Goal: Task Accomplishment & Management: Use online tool/utility

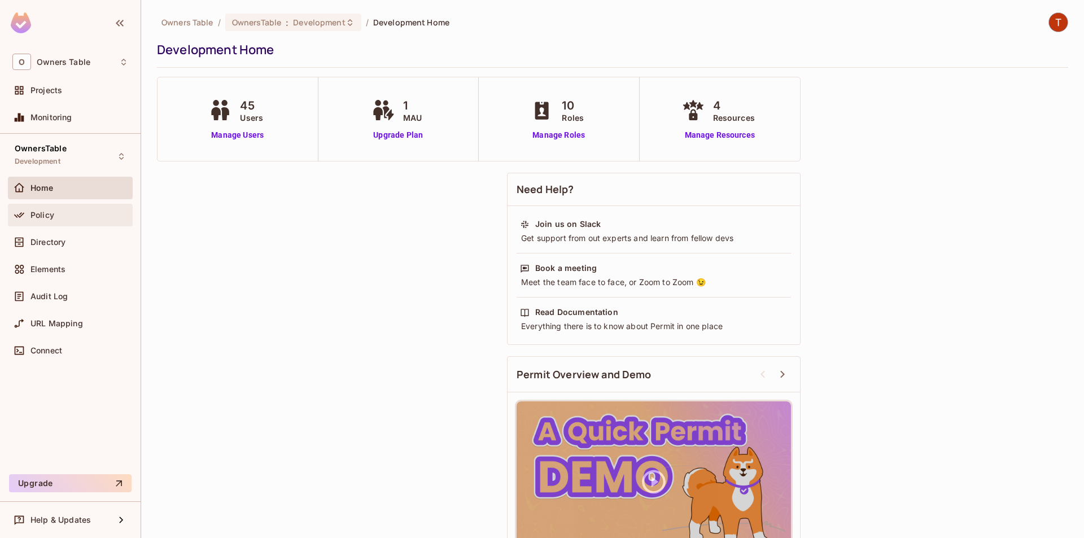
click at [38, 212] on span "Policy" at bounding box center [42, 214] width 24 height 9
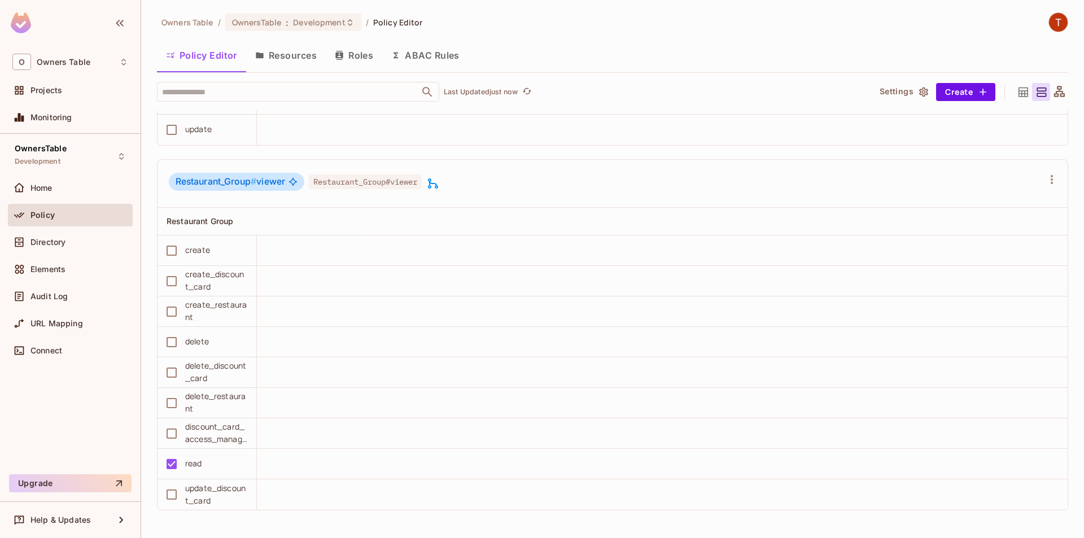
scroll to position [1, 0]
click at [457, 187] on div "Restaurant_Group # viewer Restaurant_Group#viewer" at bounding box center [606, 182] width 874 height 21
click at [451, 183] on div "Restaurant_Group # viewer Restaurant_Group#viewer" at bounding box center [606, 182] width 874 height 21
click at [440, 182] on icon at bounding box center [433, 183] width 14 height 14
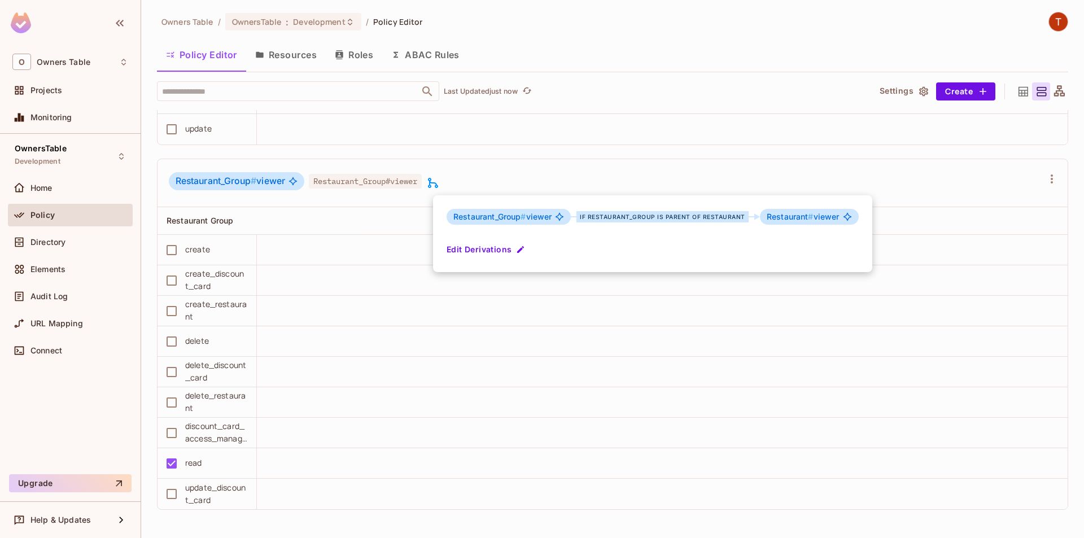
click at [516, 177] on div at bounding box center [542, 269] width 1084 height 538
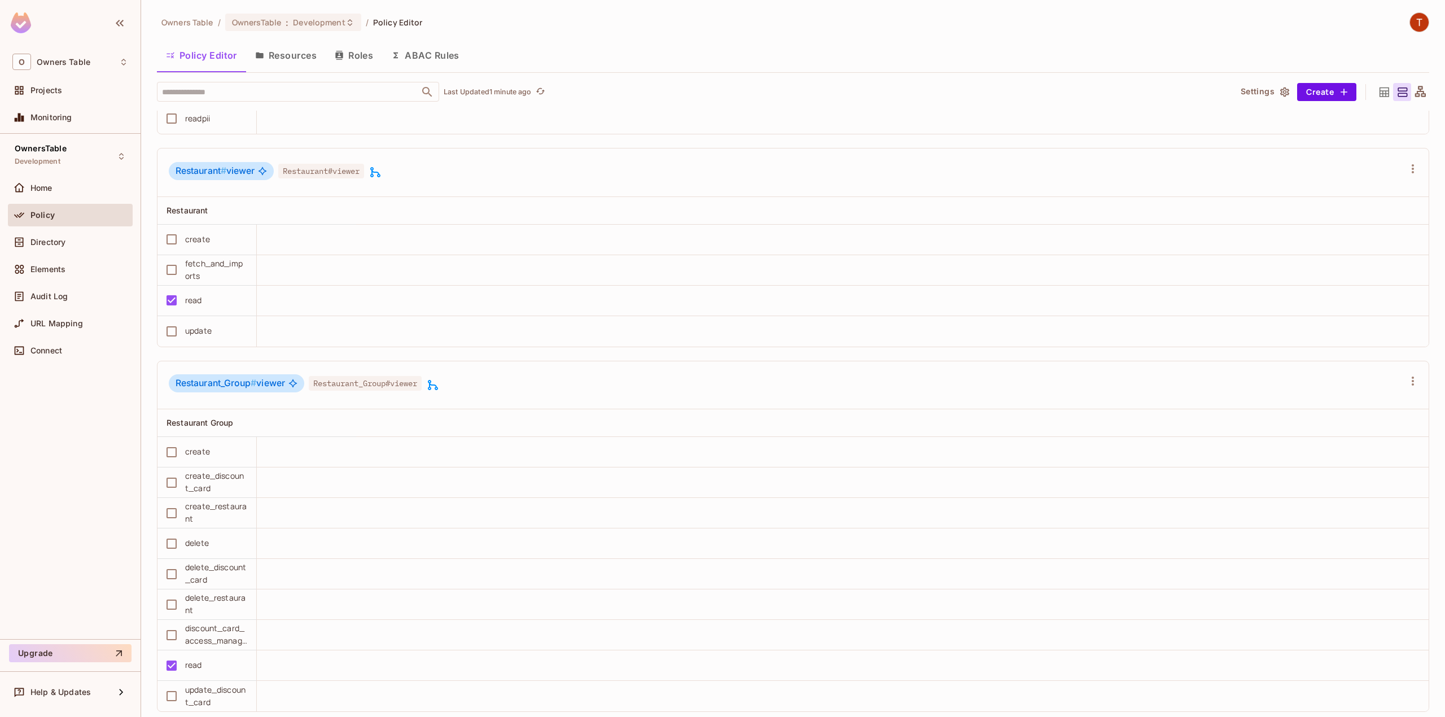
scroll to position [1905, 0]
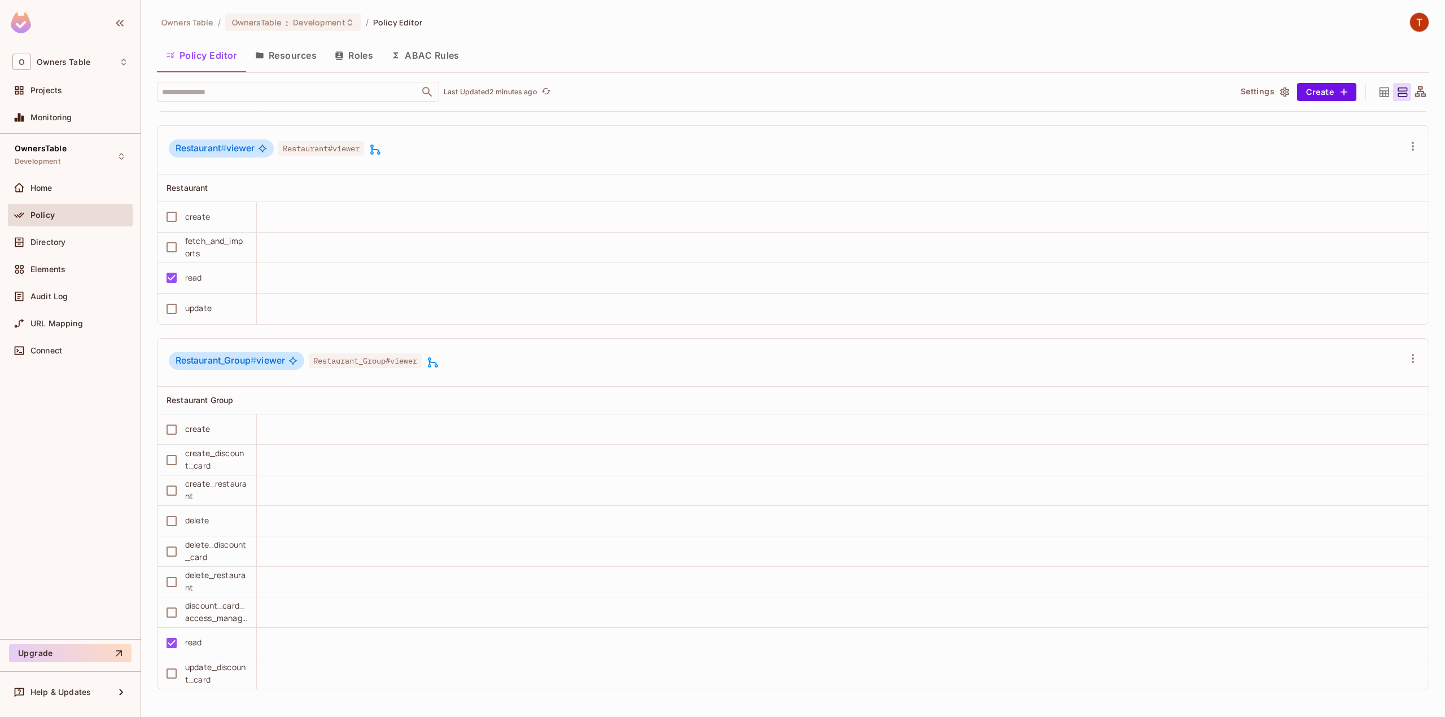
click at [438, 361] on icon at bounding box center [433, 363] width 14 height 14
click at [380, 147] on div at bounding box center [722, 358] width 1445 height 717
click at [377, 147] on icon at bounding box center [375, 149] width 10 height 10
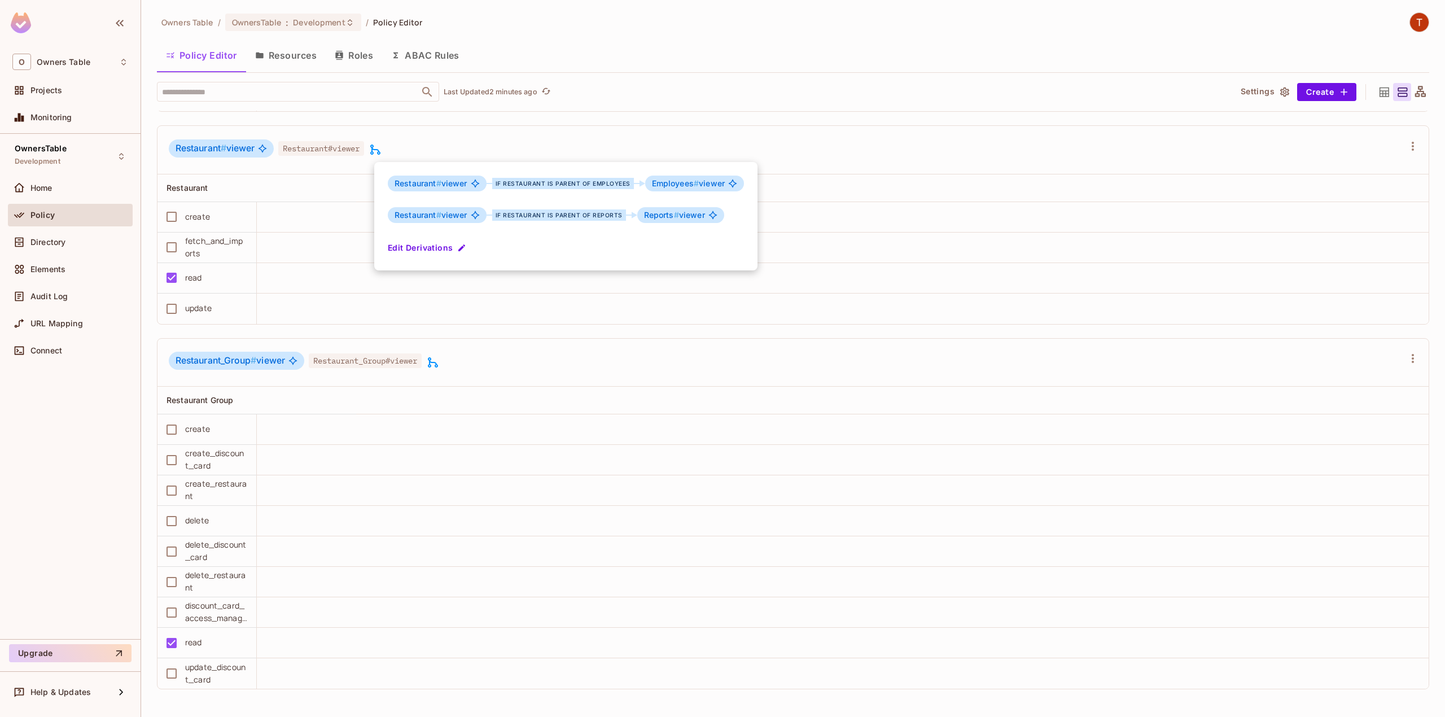
click at [448, 314] on div at bounding box center [722, 358] width 1445 height 717
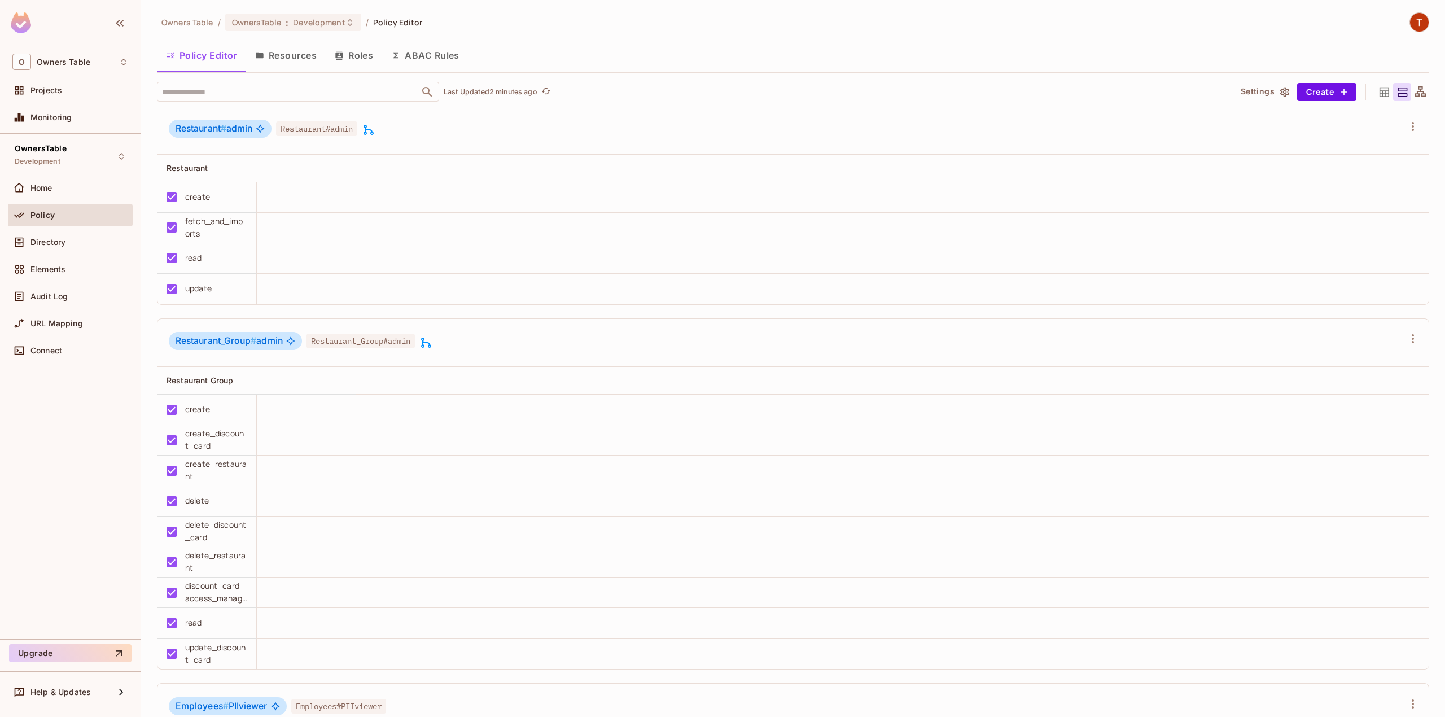
scroll to position [701, 0]
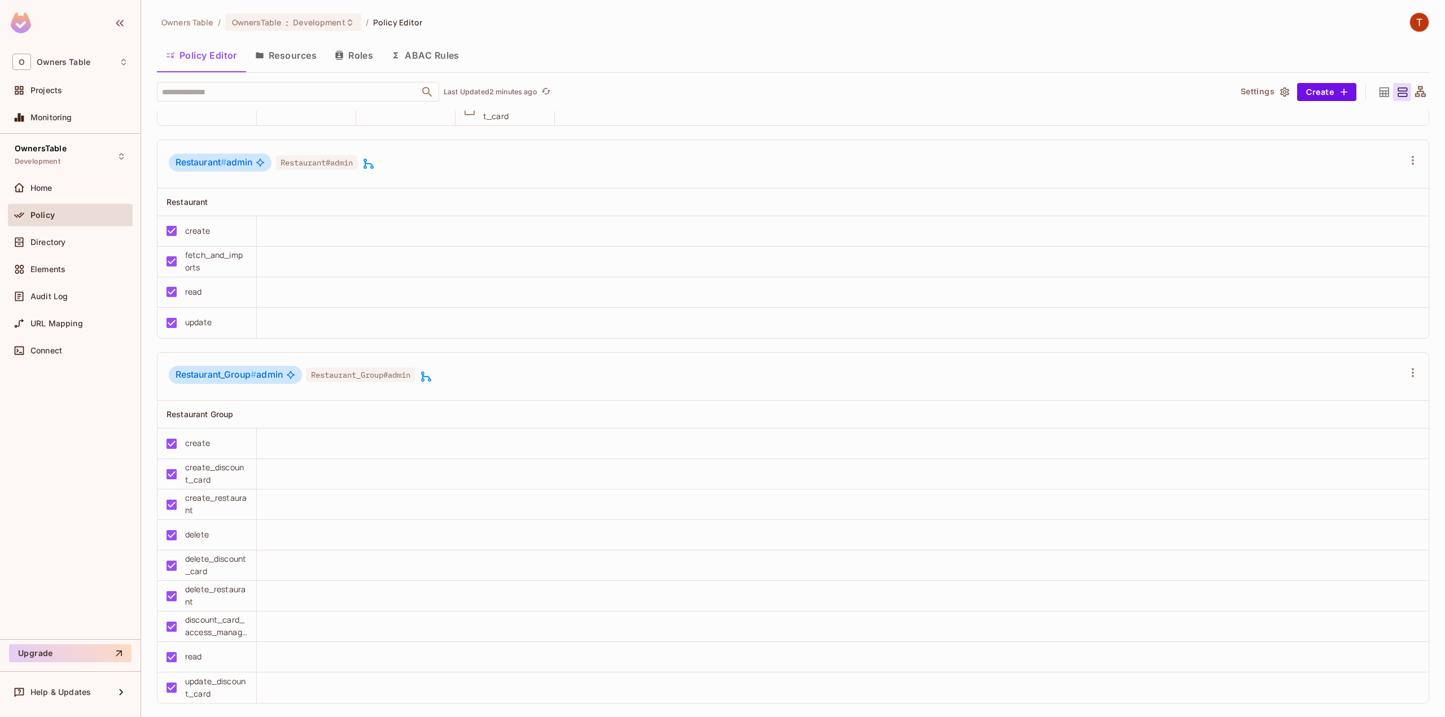
click at [430, 381] on icon at bounding box center [426, 376] width 10 height 10
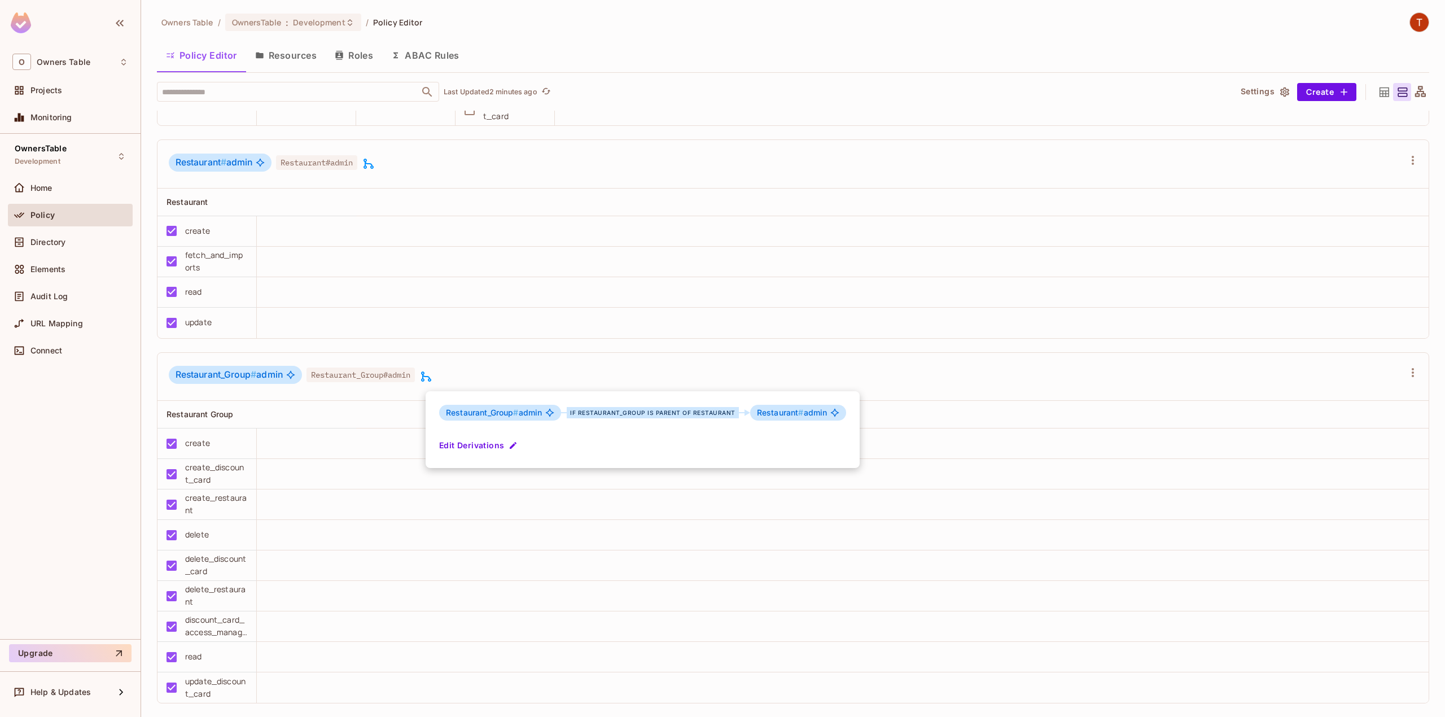
click at [481, 283] on div at bounding box center [722, 358] width 1445 height 717
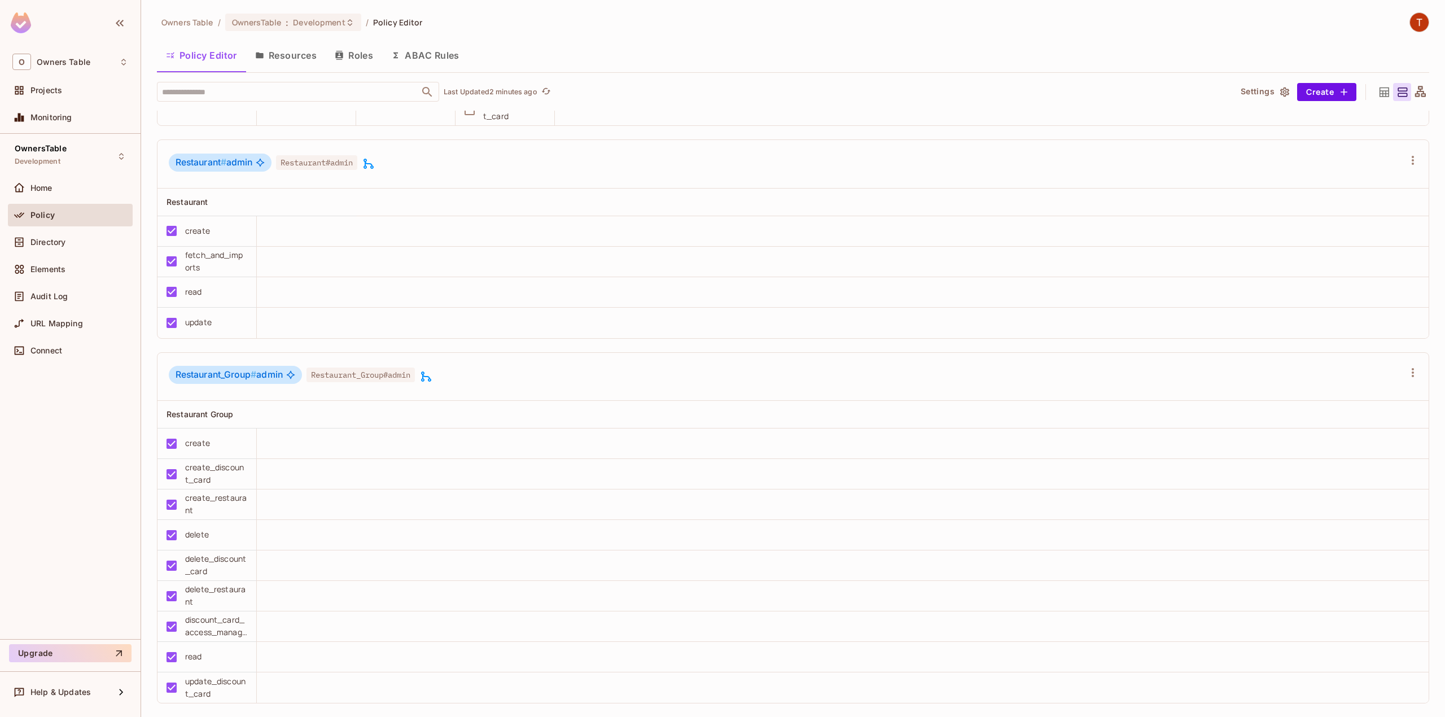
click at [373, 170] on icon at bounding box center [369, 164] width 14 height 14
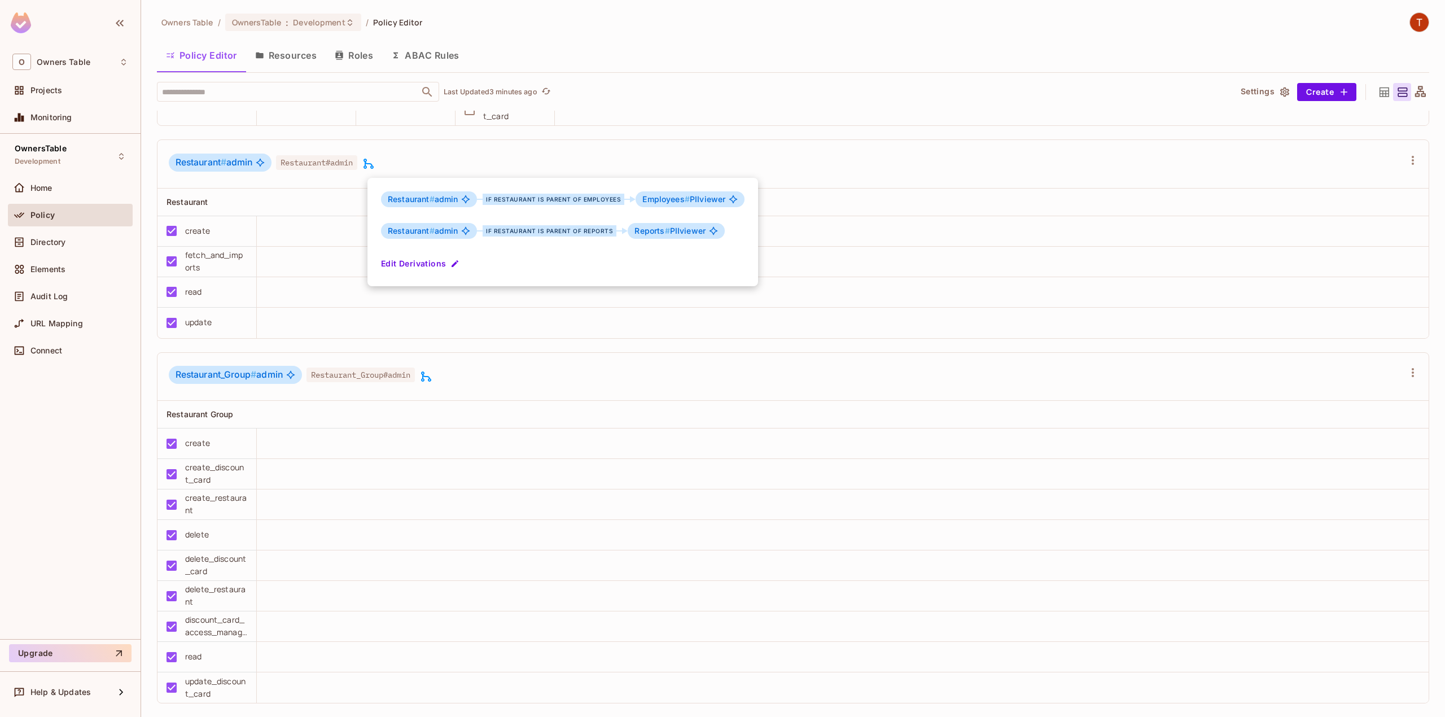
click at [578, 348] on div at bounding box center [722, 358] width 1445 height 717
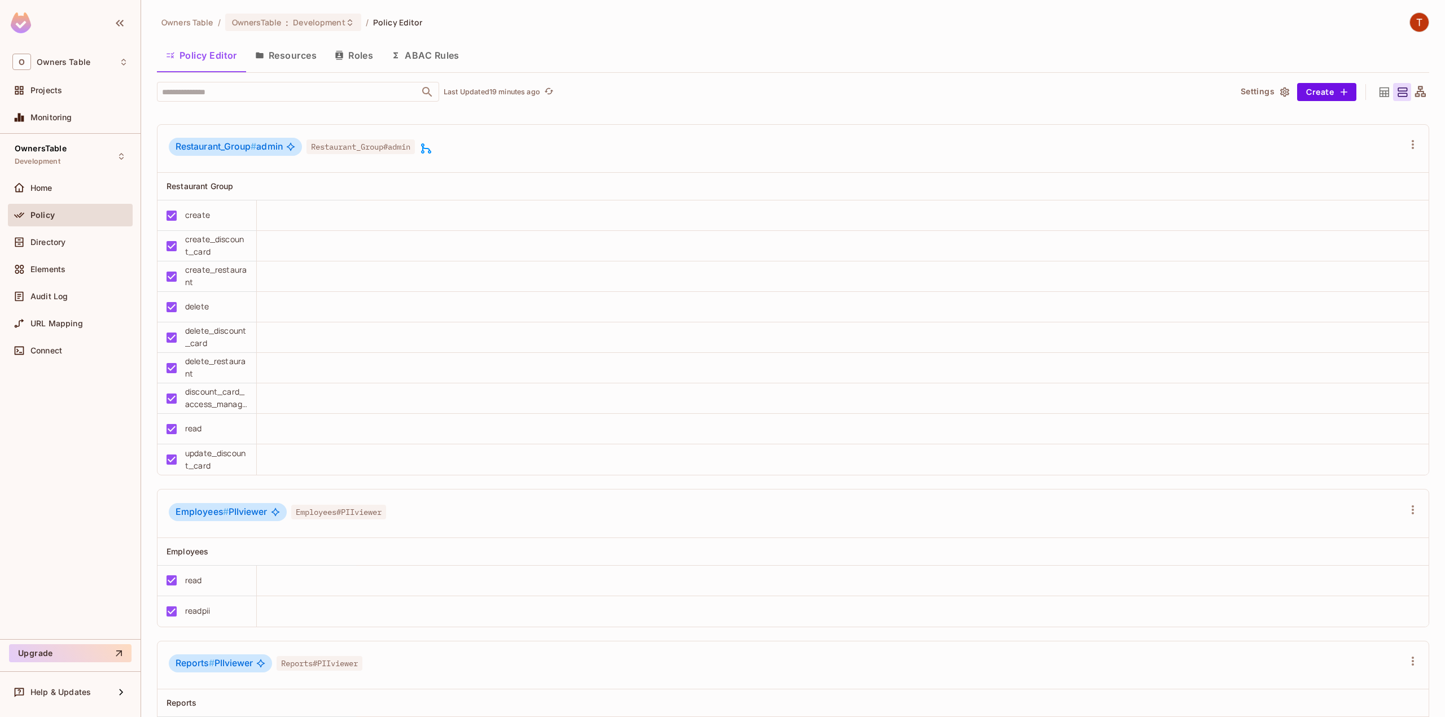
scroll to position [903, 0]
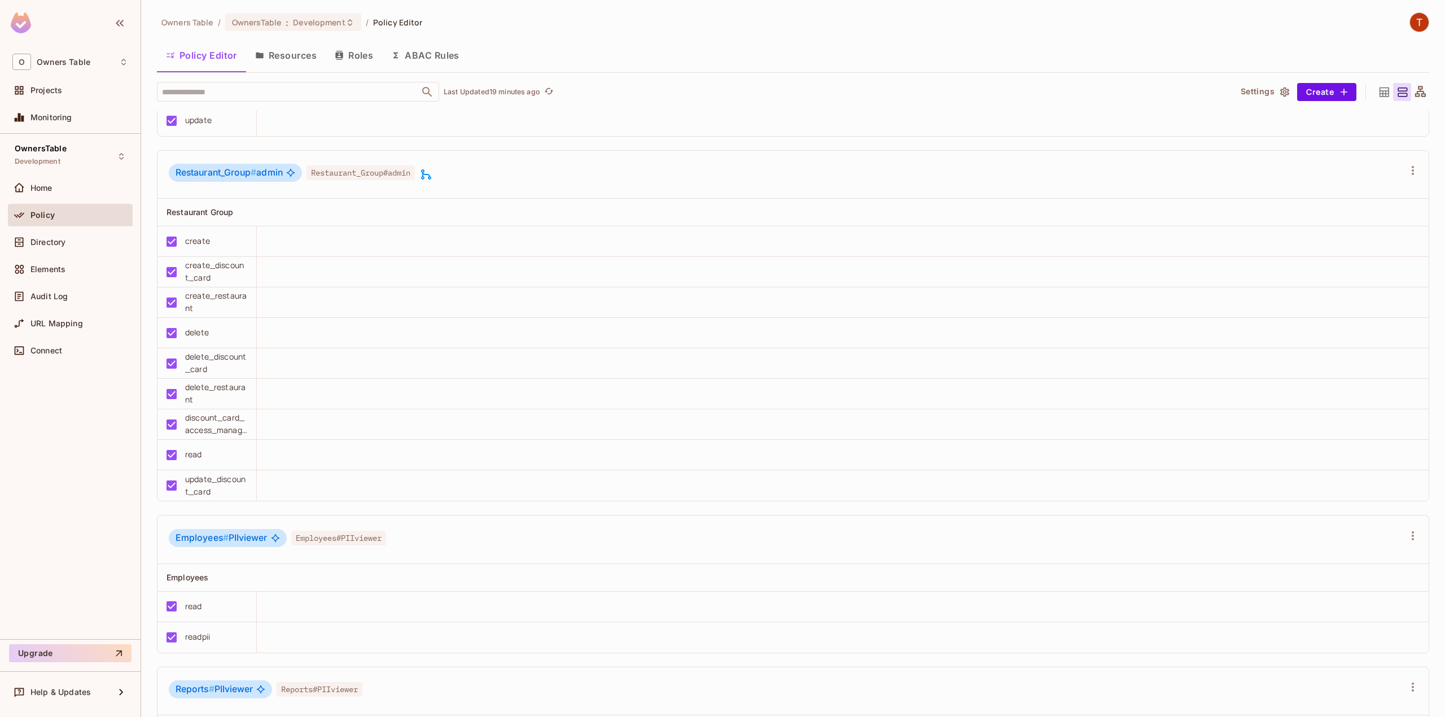
click at [426, 172] on icon at bounding box center [426, 175] width 14 height 14
click at [488, 246] on button "Edit Derivations" at bounding box center [479, 244] width 81 height 18
click at [511, 244] on icon "button" at bounding box center [513, 243] width 7 height 7
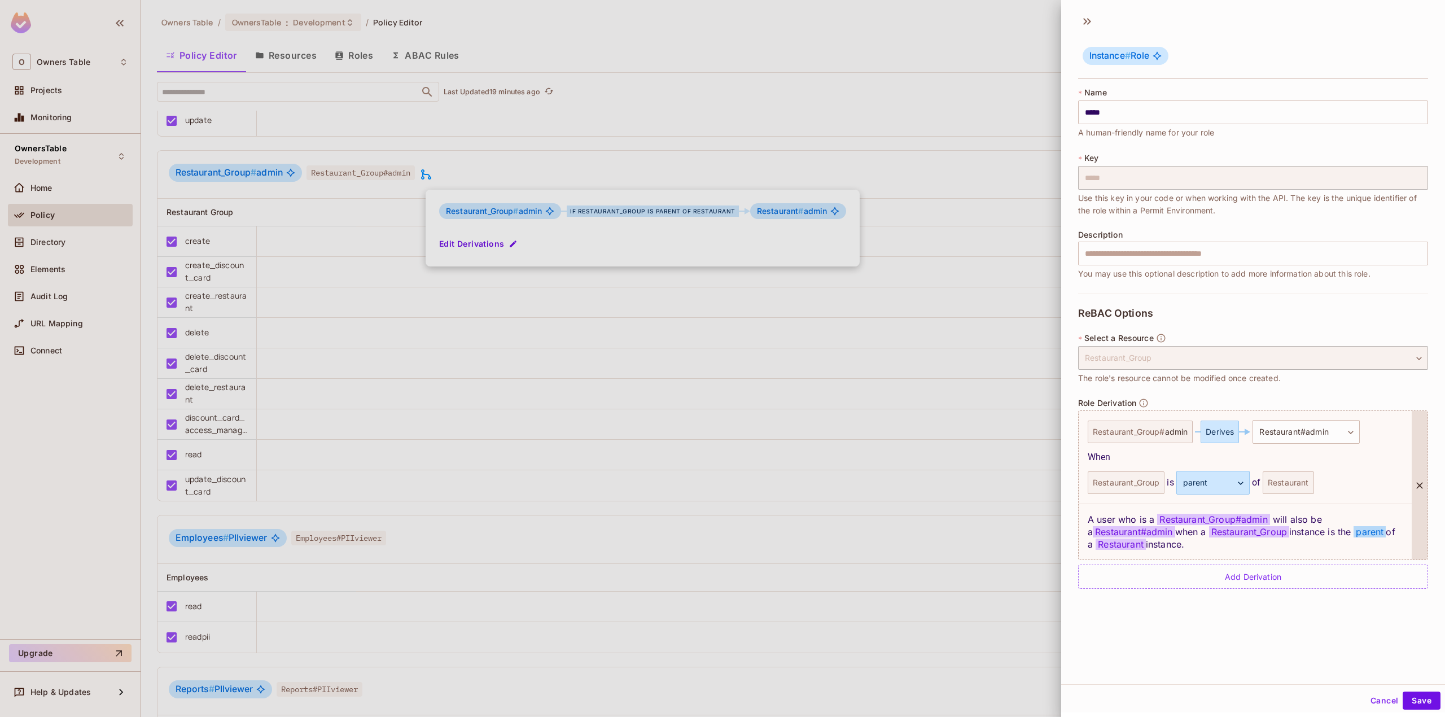
scroll to position [2, 0]
click at [1083, 537] on button "Cancel" at bounding box center [1384, 699] width 37 height 18
